Goal: Information Seeking & Learning: Compare options

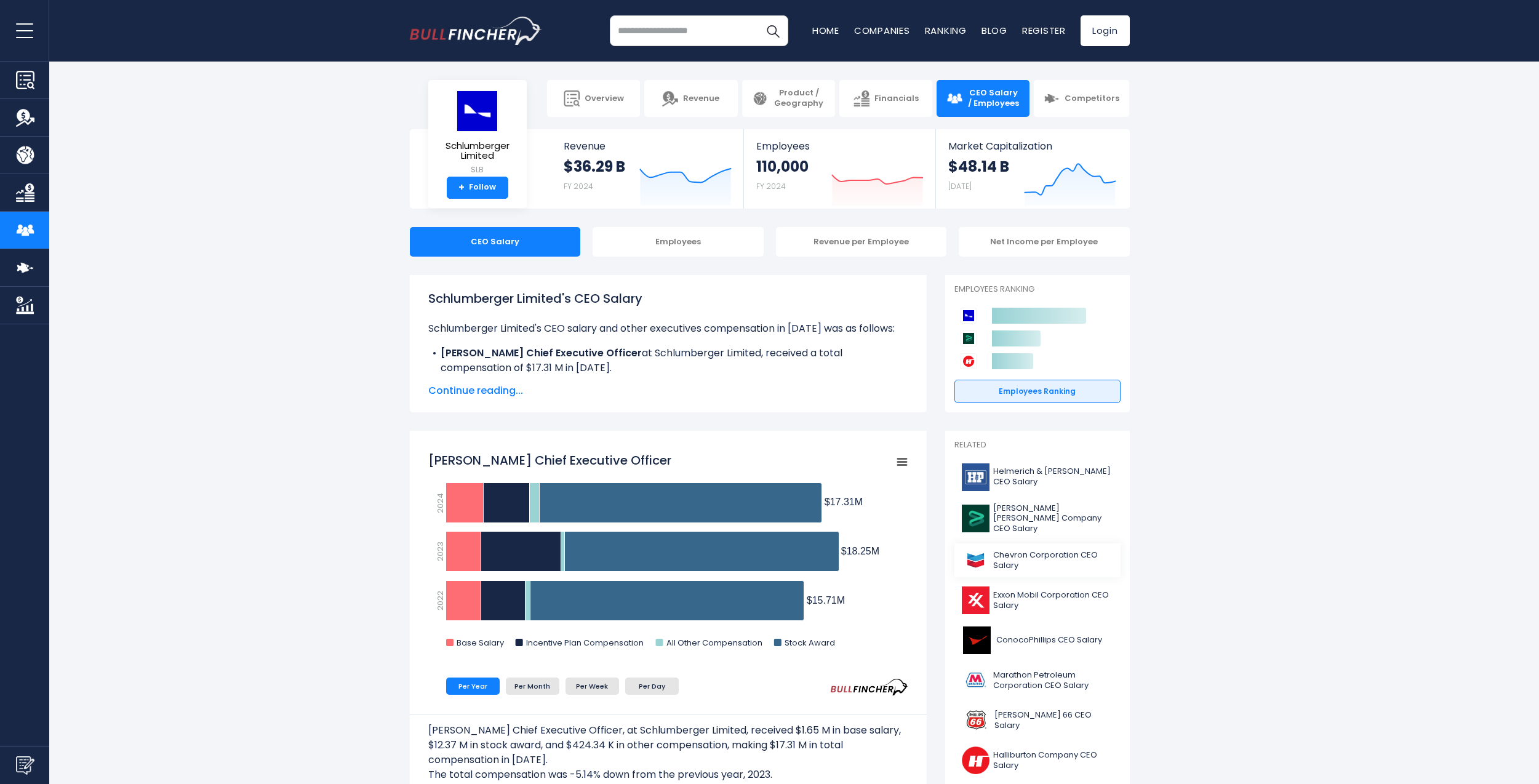
click at [1037, 550] on span "Chevron Corporation CEO Salary" at bounding box center [1053, 560] width 120 height 21
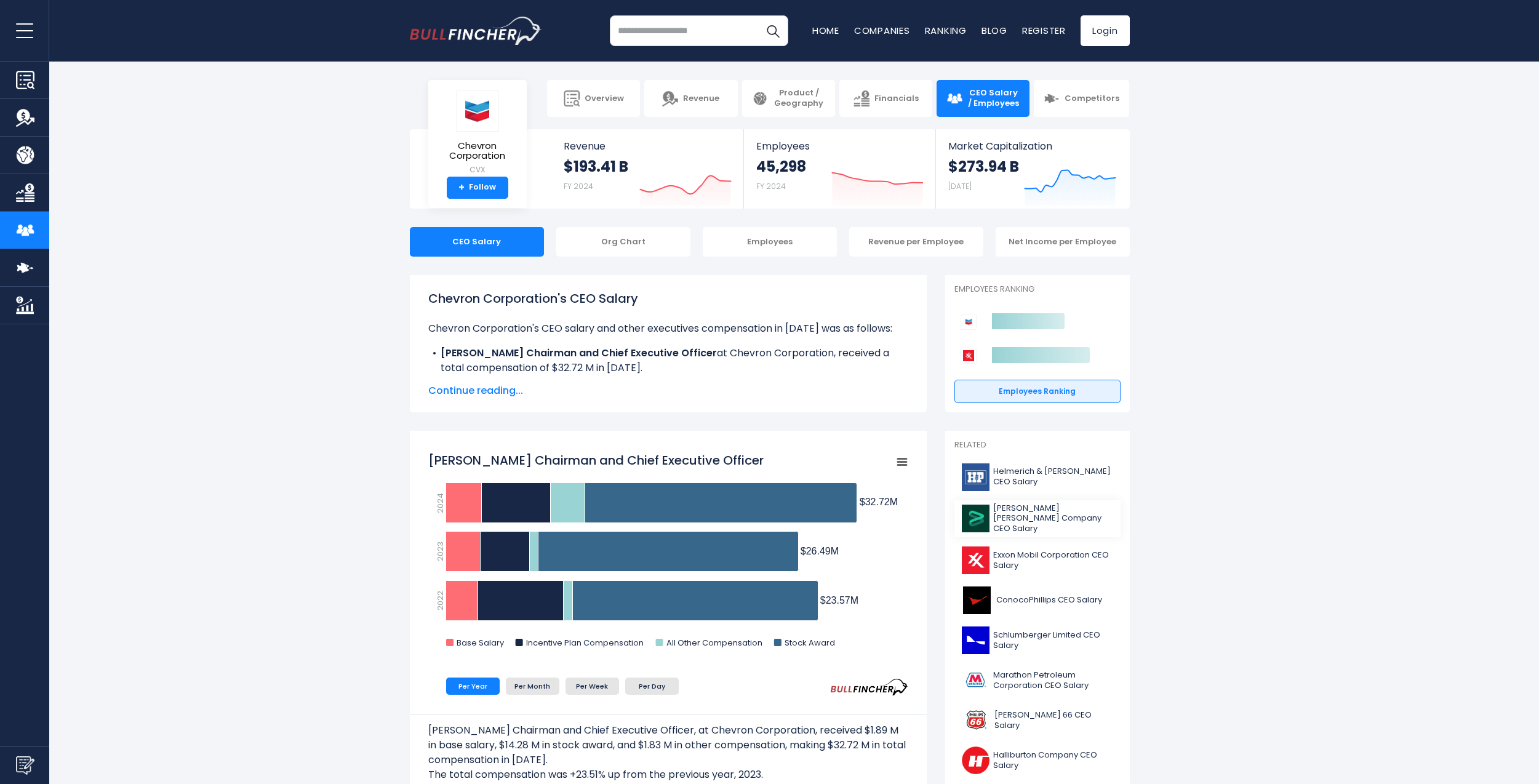
click at [1069, 506] on span "Baker Hughes Company CEO Salary" at bounding box center [1053, 519] width 120 height 32
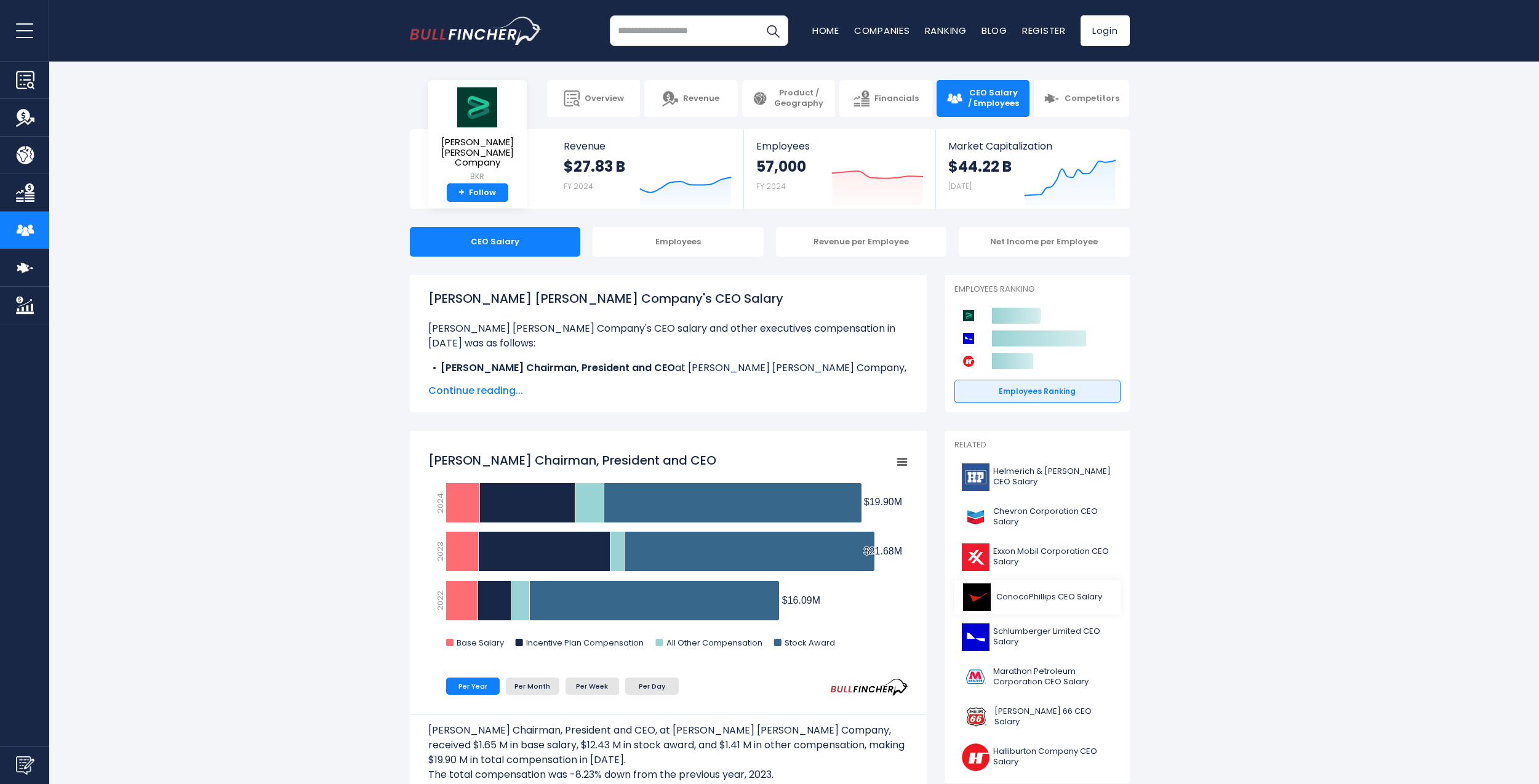
click at [1058, 590] on link "ConocoPhillips CEO Salary" at bounding box center [1038, 597] width 167 height 34
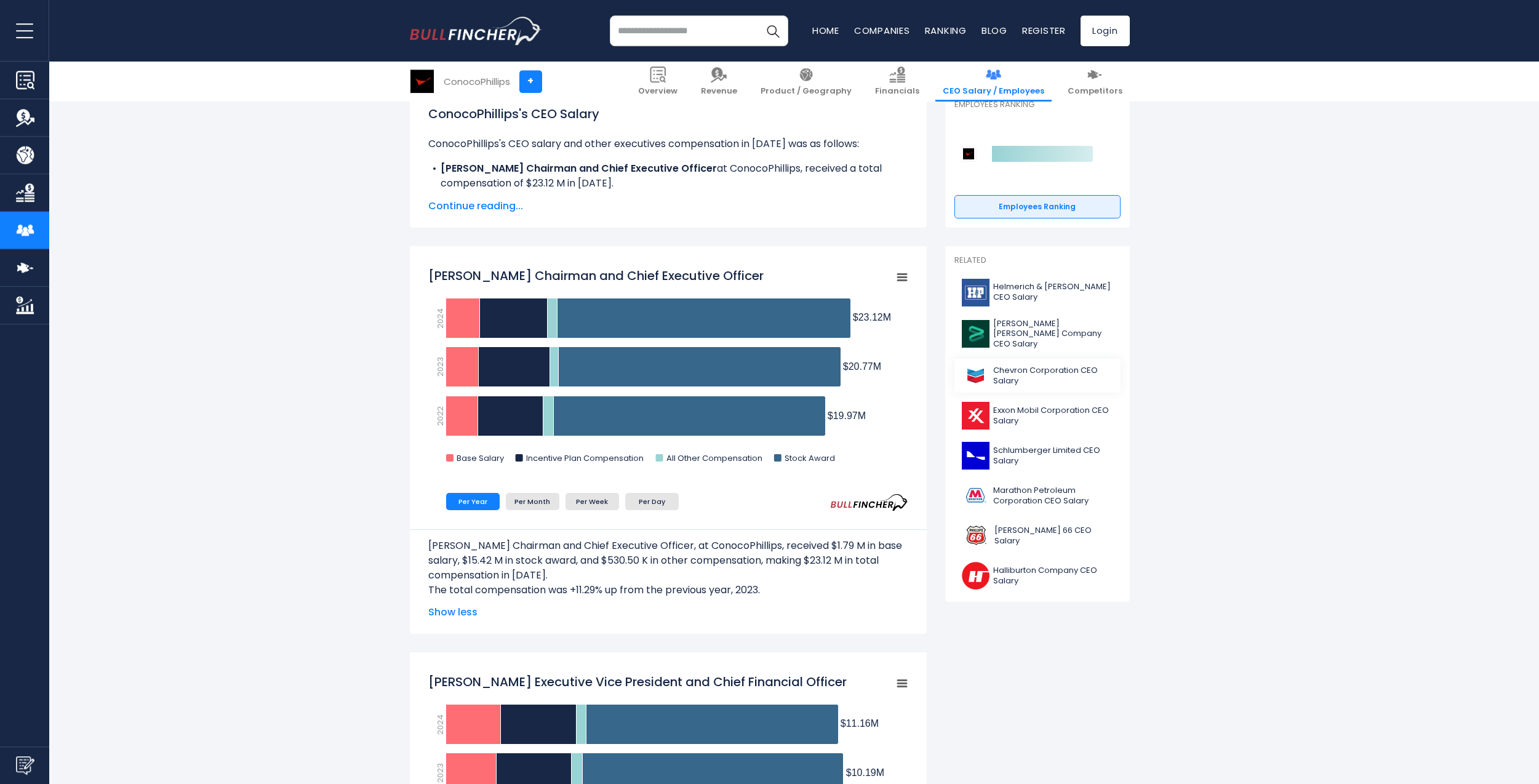
scroll to position [251, 0]
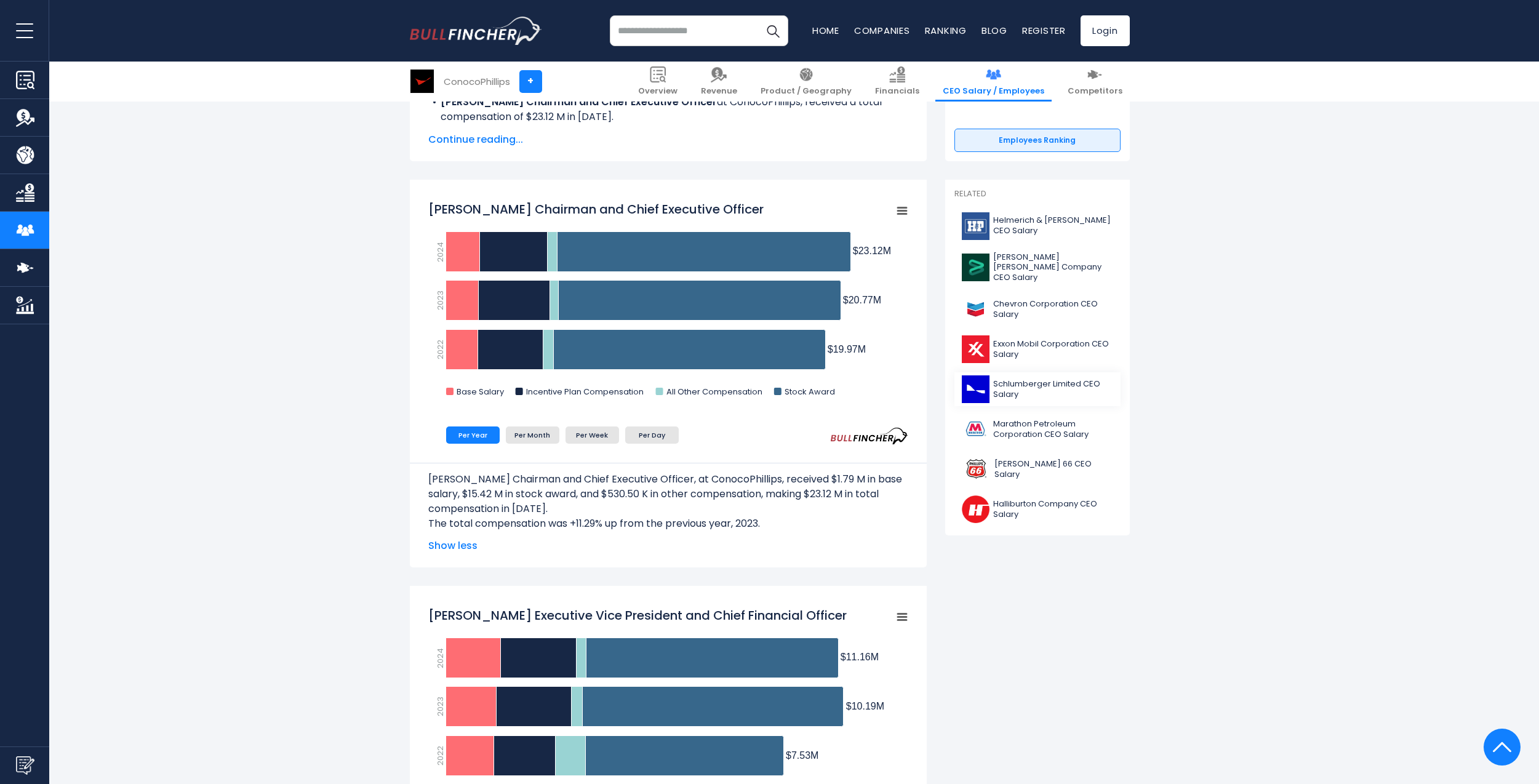
click at [1046, 379] on span "Schlumberger Limited CEO Salary" at bounding box center [1053, 389] width 120 height 21
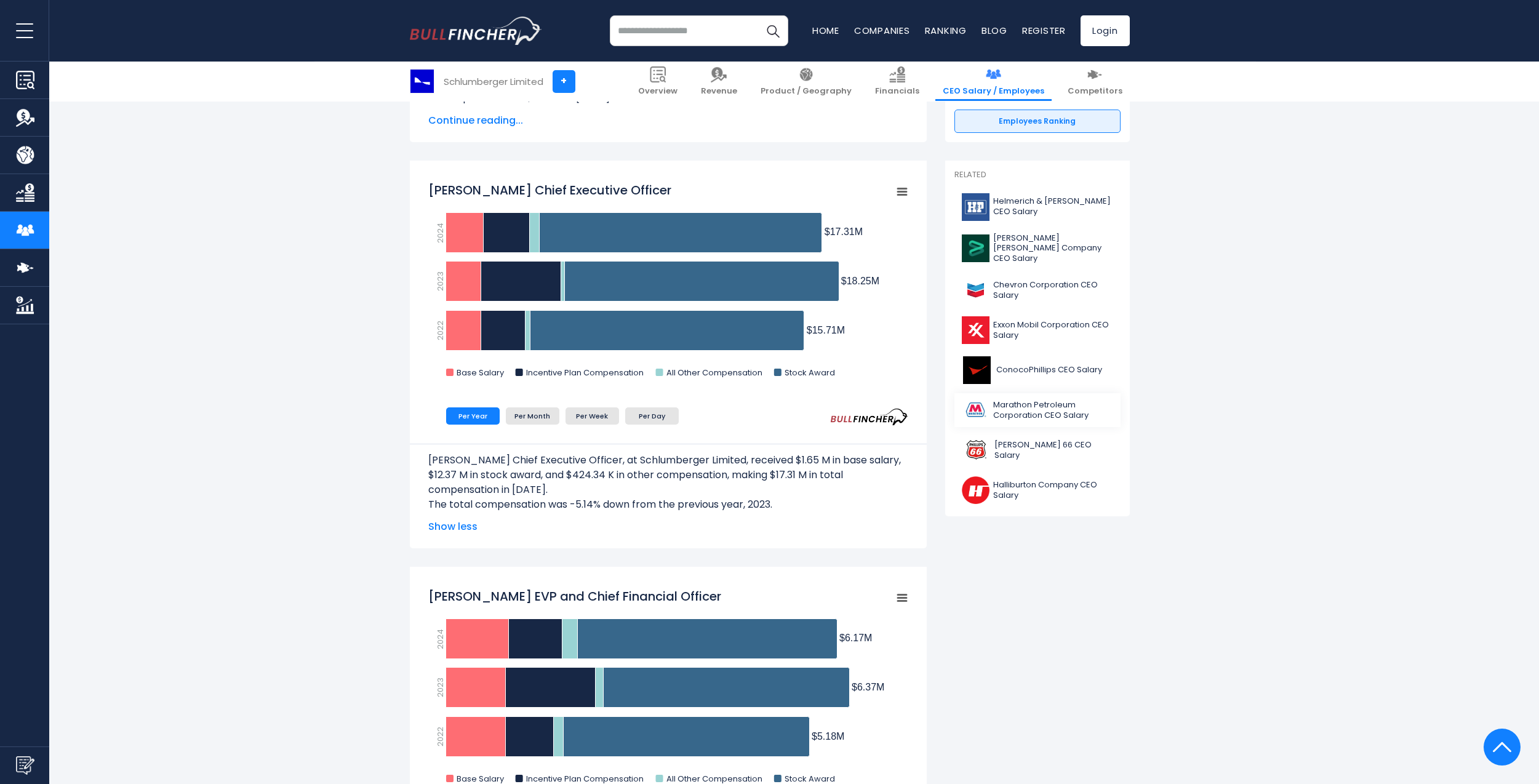
scroll to position [314, 0]
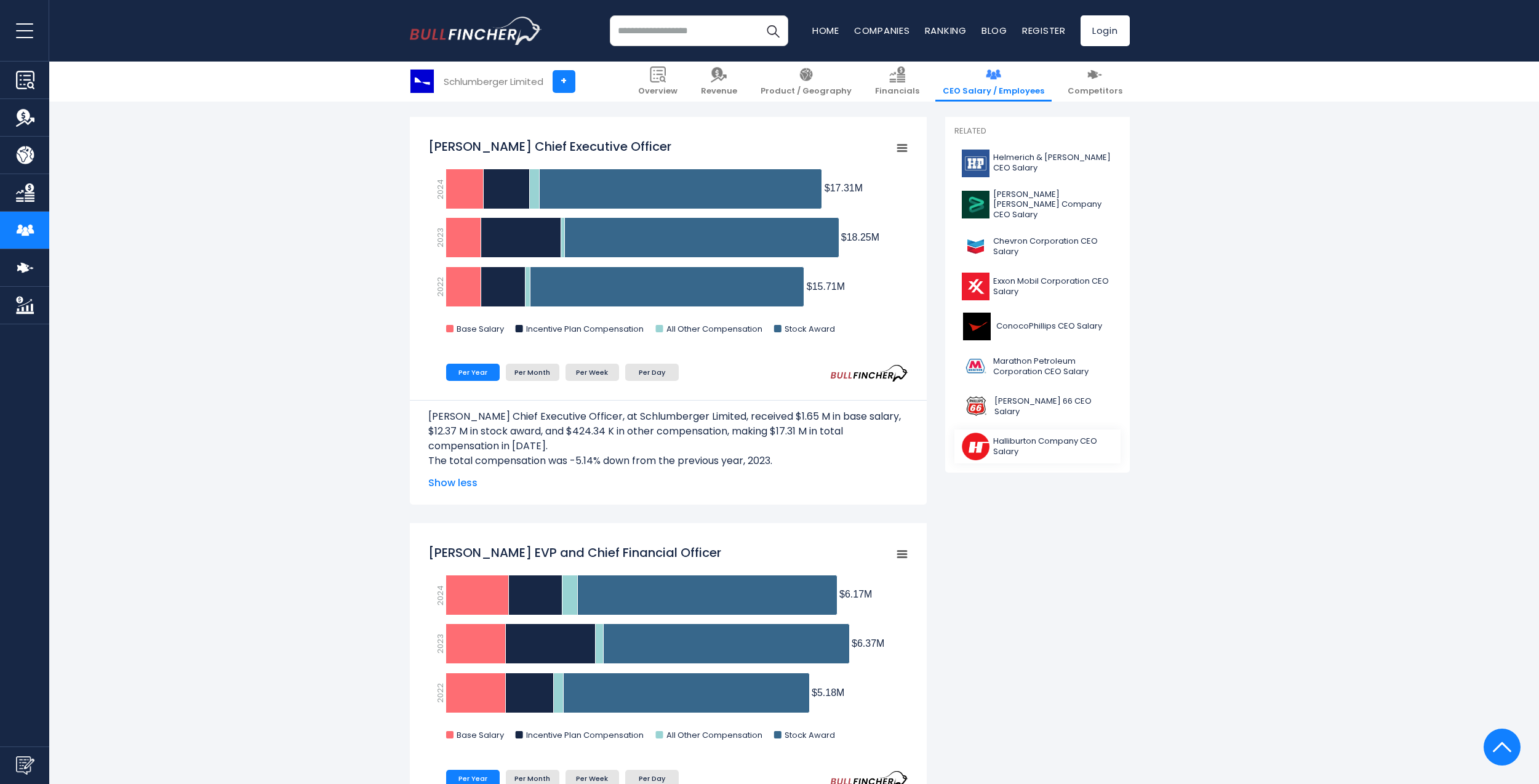
click at [1036, 436] on span "Halliburton Company CEO Salary" at bounding box center [1053, 446] width 120 height 21
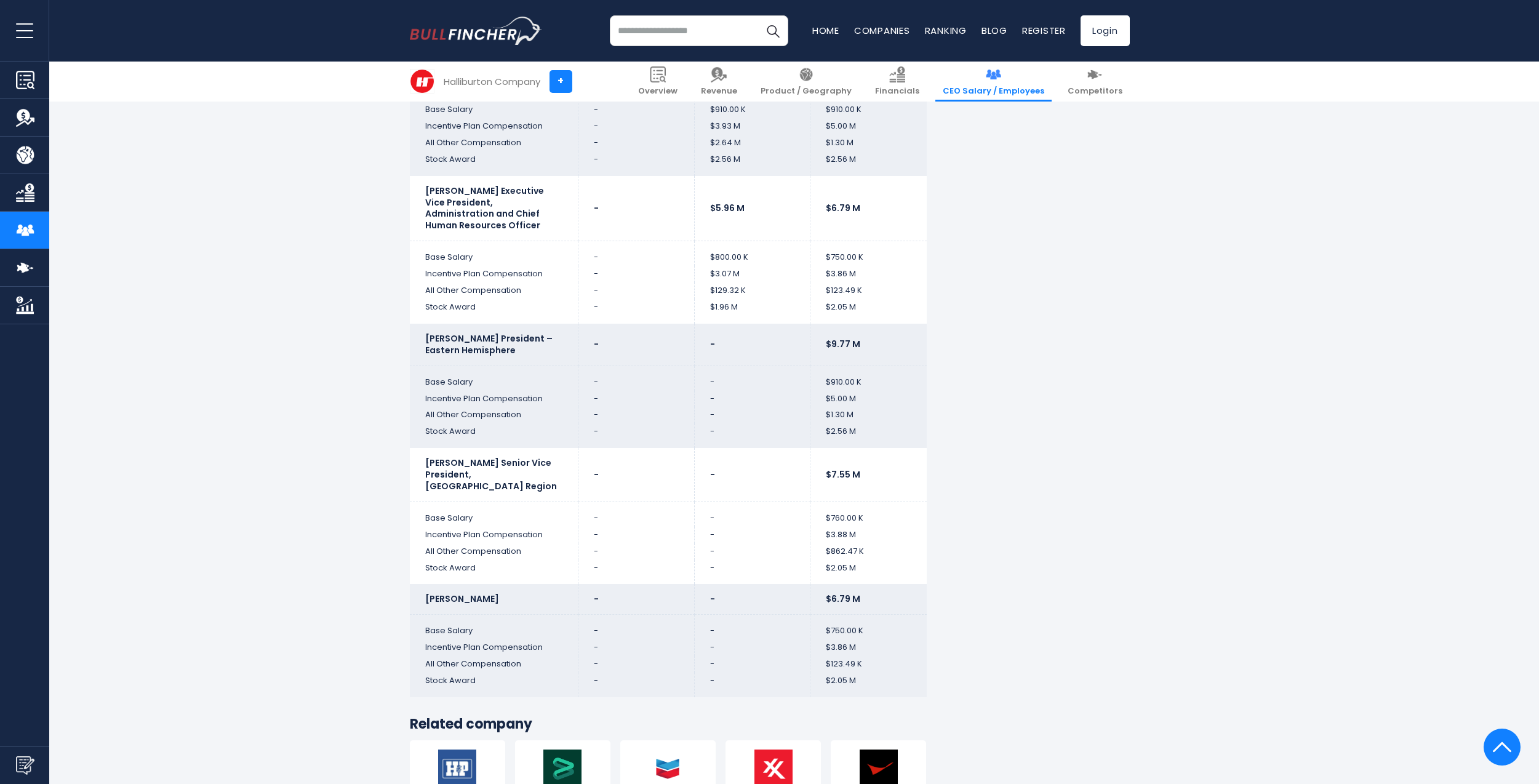
scroll to position [3013, 0]
